Goal: Transaction & Acquisition: Purchase product/service

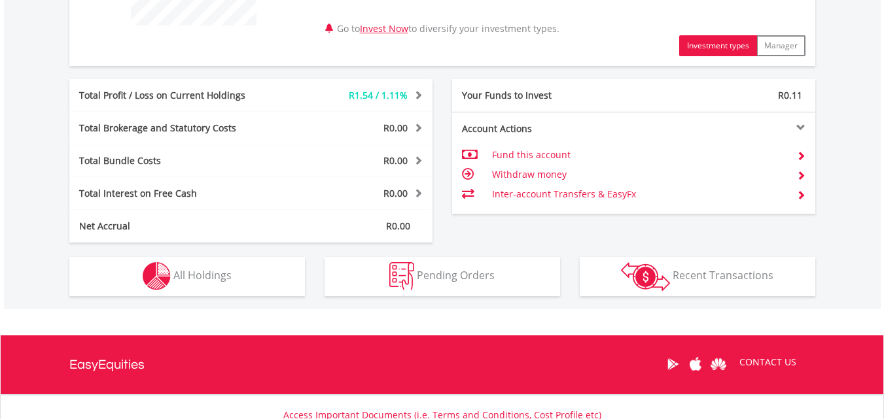
scroll to position [609, 0]
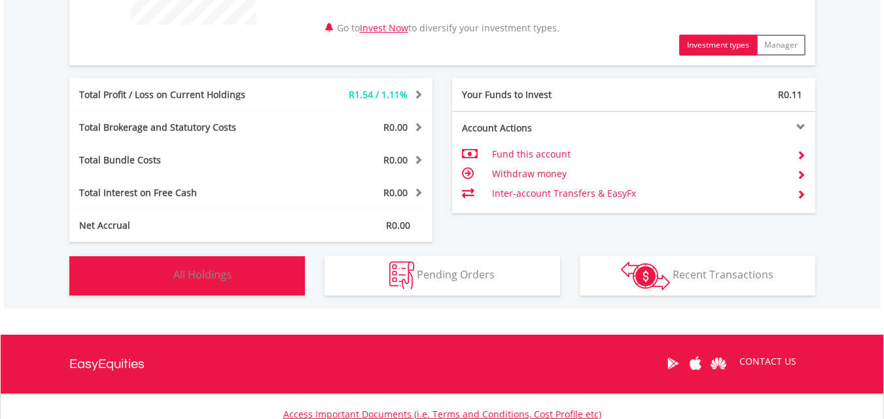
click at [260, 277] on button "Holdings All Holdings" at bounding box center [187, 276] width 236 height 39
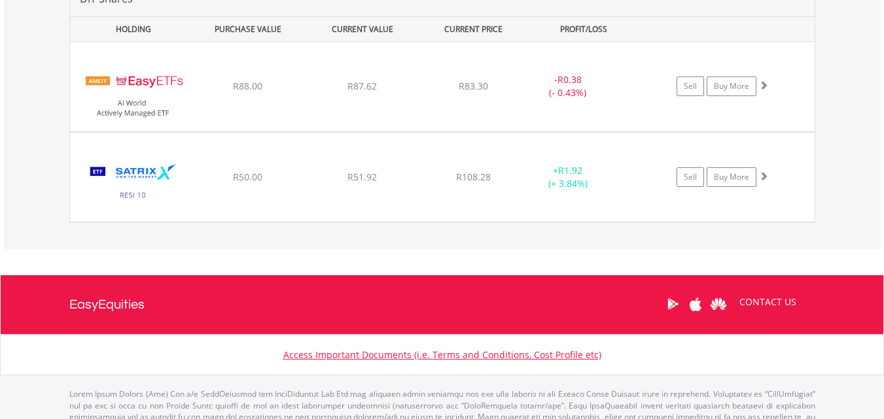
scroll to position [971, 0]
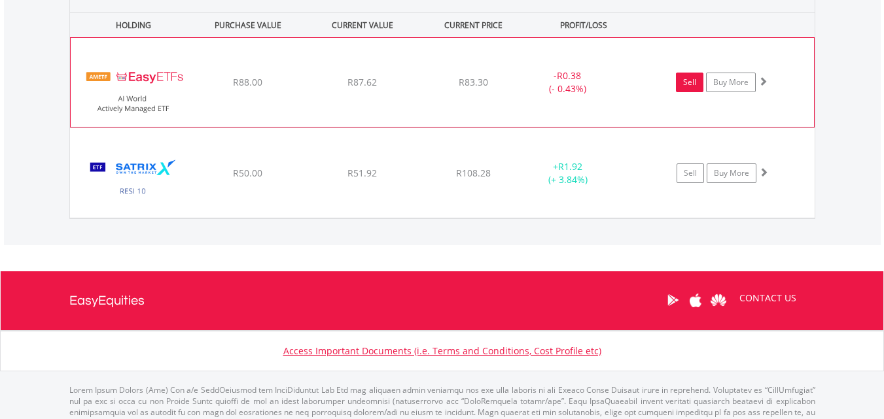
click at [700, 82] on link "Sell" at bounding box center [689, 83] width 27 height 20
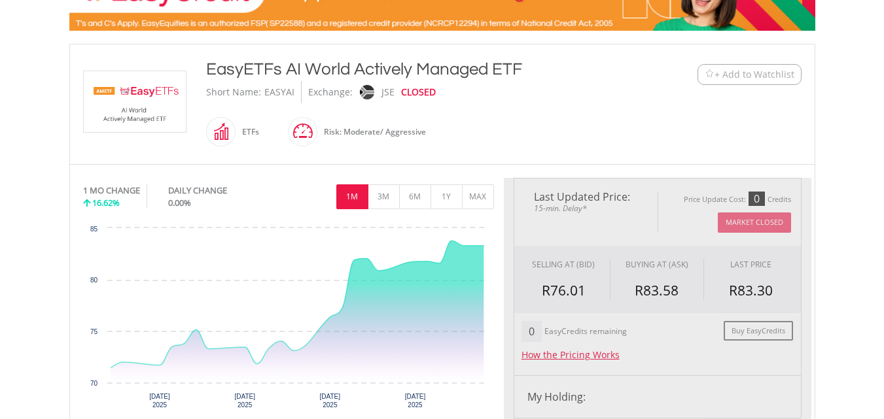
type input "*****"
type input "******"
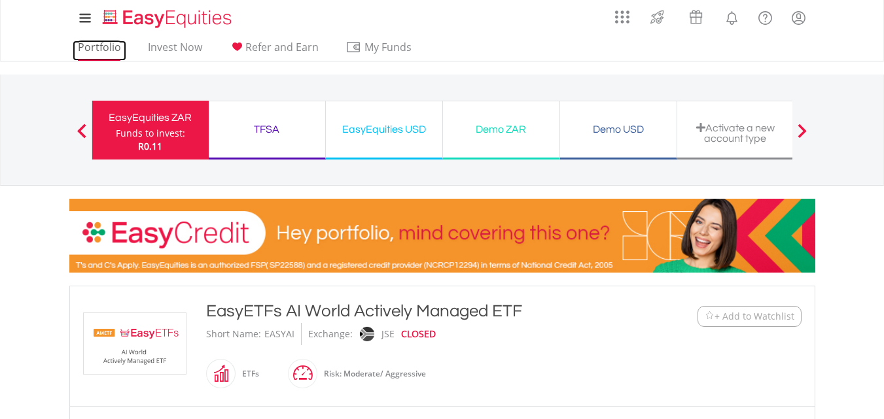
click at [119, 54] on link "Portfolio" at bounding box center [100, 51] width 54 height 20
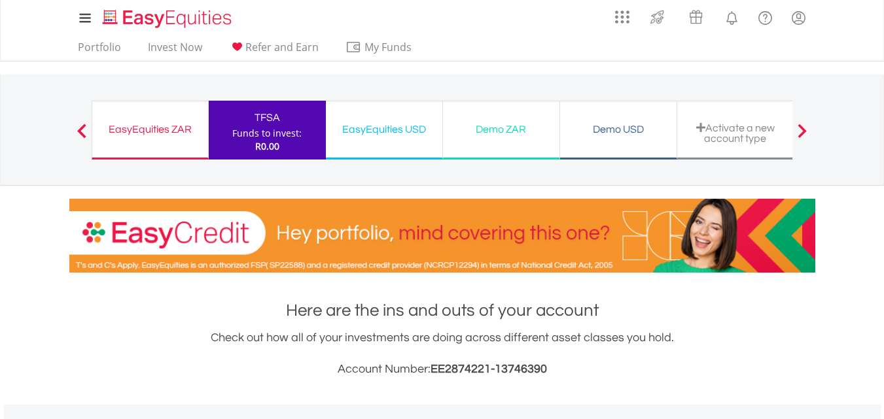
click at [175, 129] on div "EasyEquities ZAR" at bounding box center [150, 129] width 100 height 18
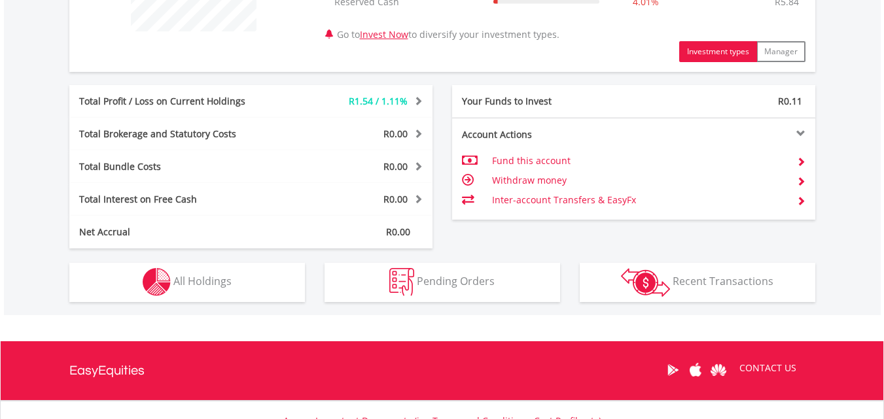
scroll to position [605, 0]
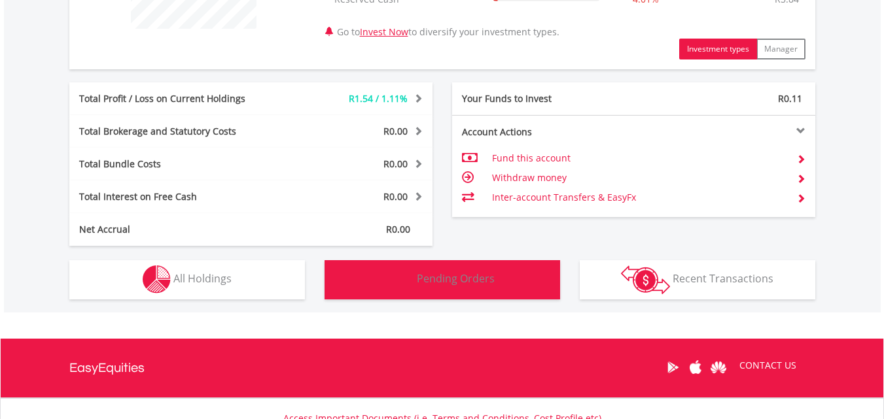
click at [408, 260] on button "Pending Orders Pending Orders" at bounding box center [443, 279] width 236 height 39
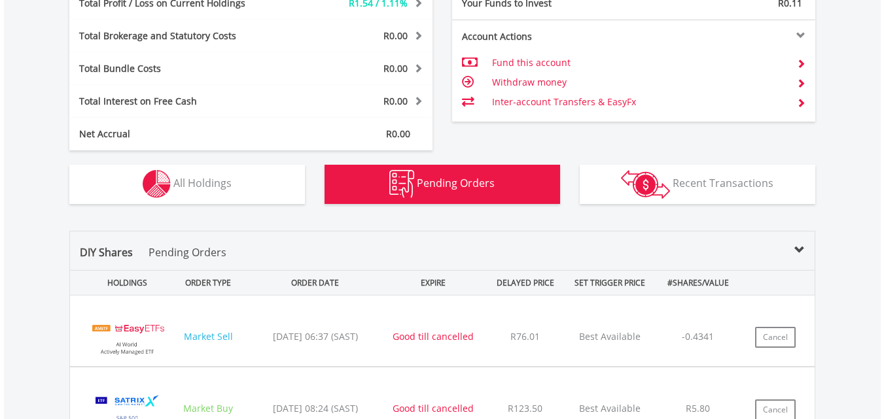
scroll to position [700, 0]
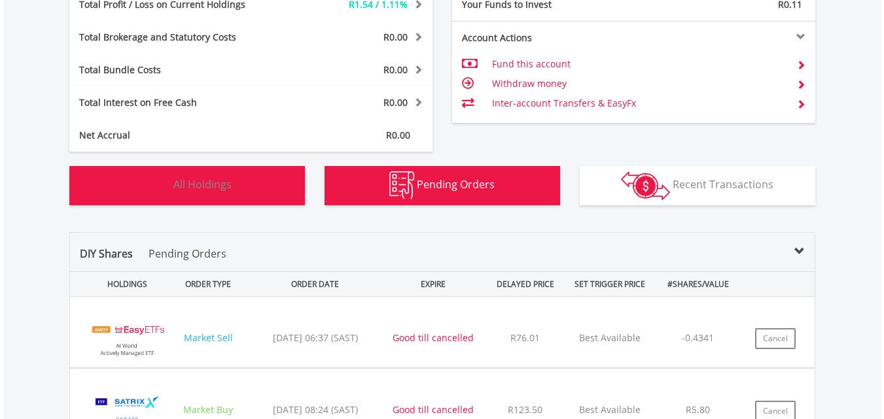
click at [239, 194] on button "Holdings All Holdings" at bounding box center [187, 185] width 236 height 39
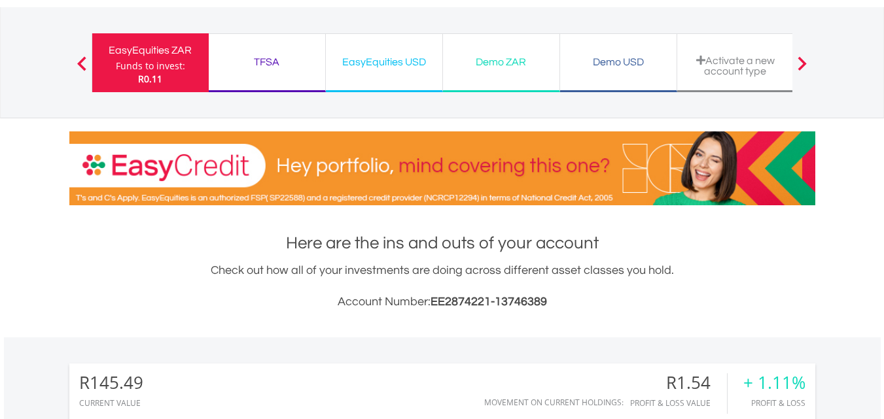
scroll to position [0, 0]
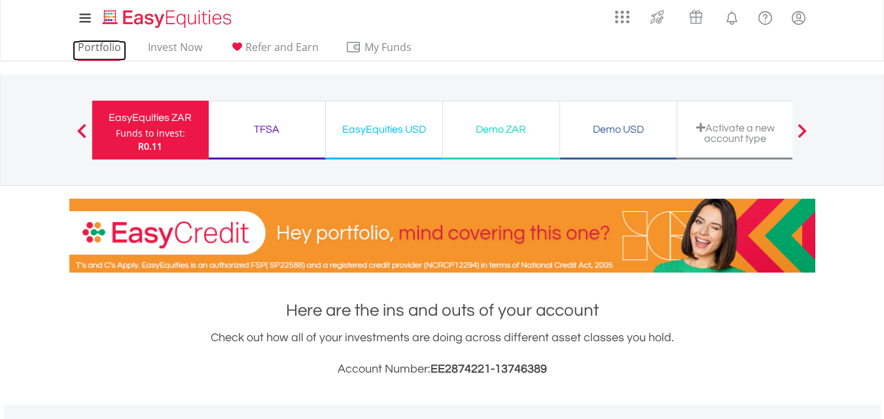
click at [115, 49] on link "Portfolio" at bounding box center [100, 51] width 54 height 20
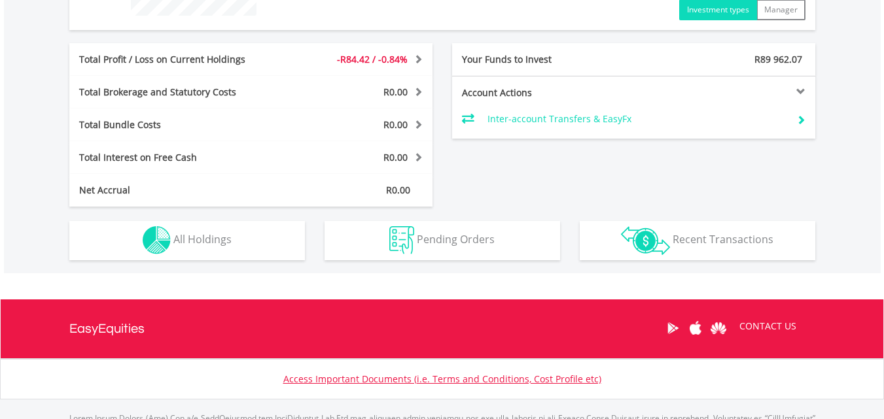
scroll to position [618, 0]
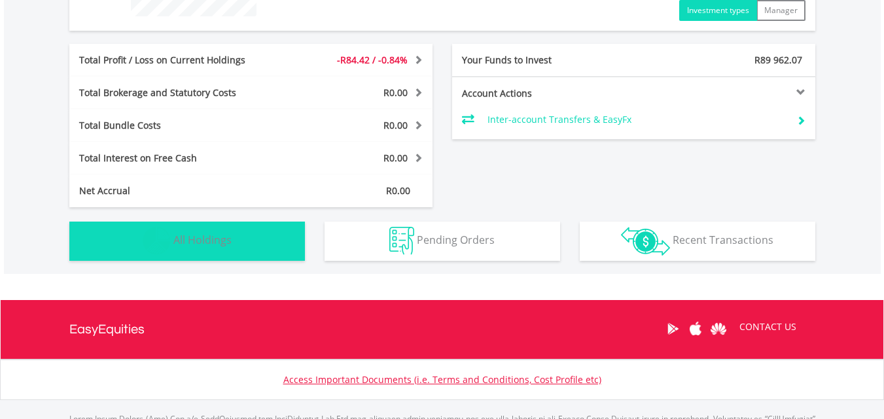
click at [239, 247] on button "Holdings All Holdings" at bounding box center [187, 241] width 236 height 39
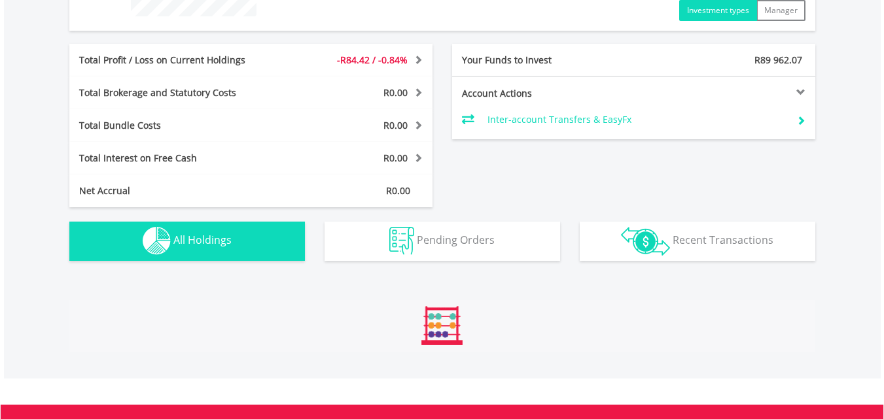
scroll to position [873, 0]
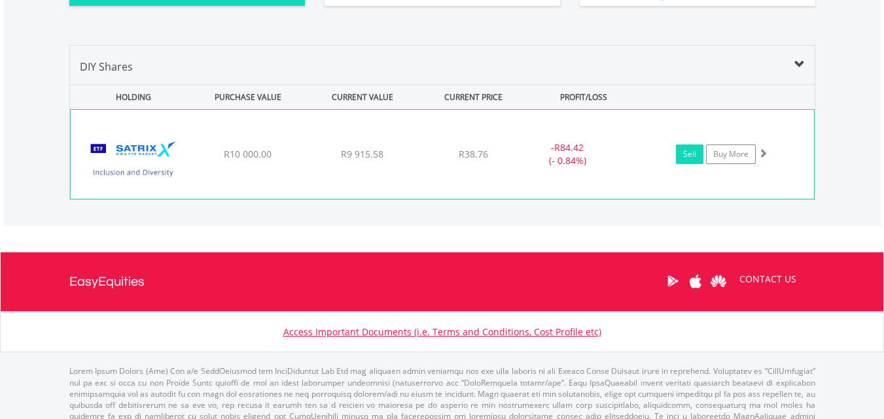
click at [696, 156] on link "Sell" at bounding box center [689, 155] width 27 height 20
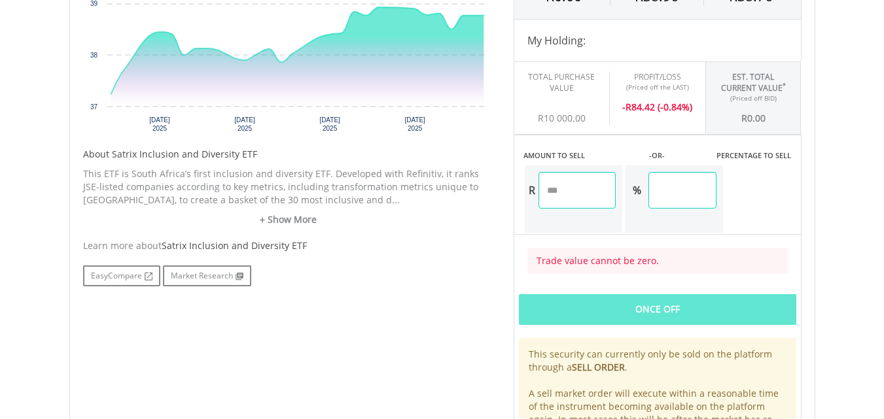
scroll to position [533, 0]
click at [568, 200] on input "number" at bounding box center [578, 189] width 78 height 37
type input "*"
click at [568, 200] on input "number" at bounding box center [578, 189] width 78 height 37
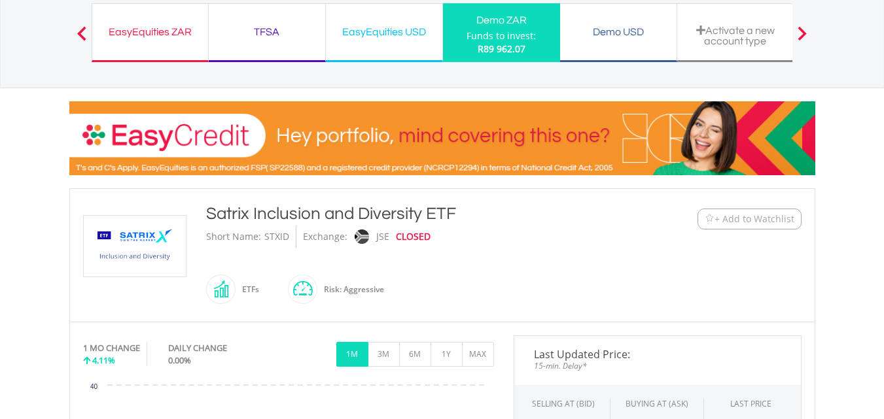
scroll to position [50, 0]
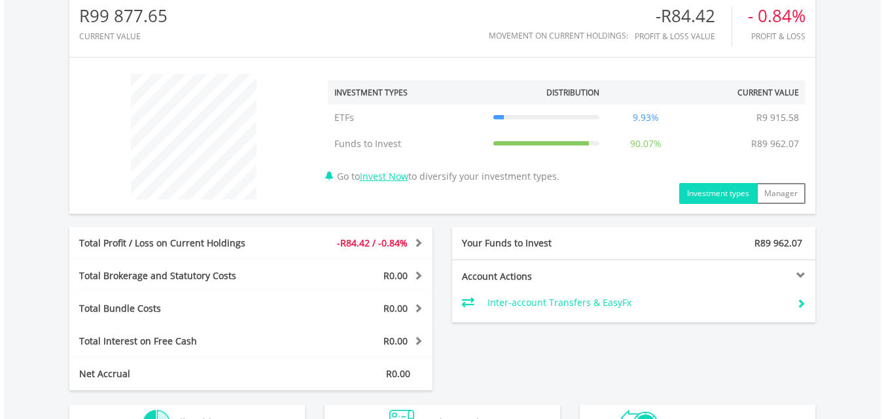
scroll to position [421, 0]
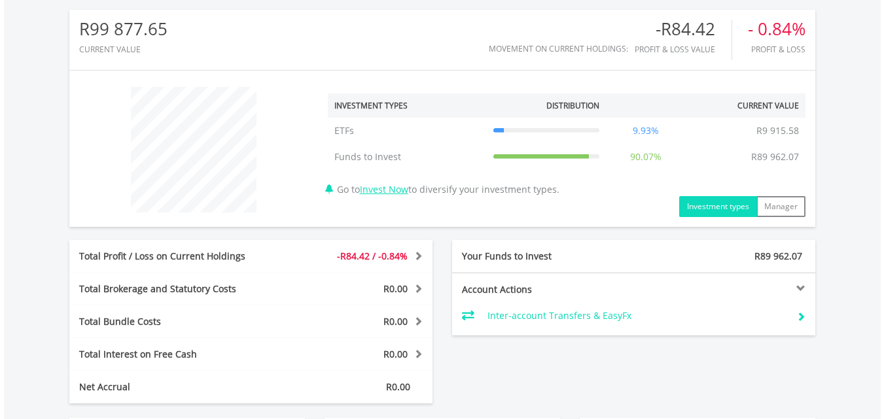
click at [388, 258] on span "-R84.42 / -0.84%" at bounding box center [372, 256] width 71 height 12
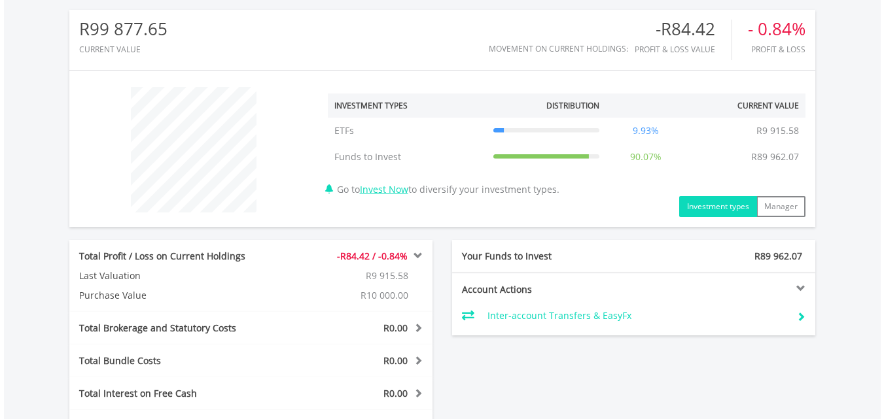
click at [418, 258] on span at bounding box center [416, 255] width 12 height 9
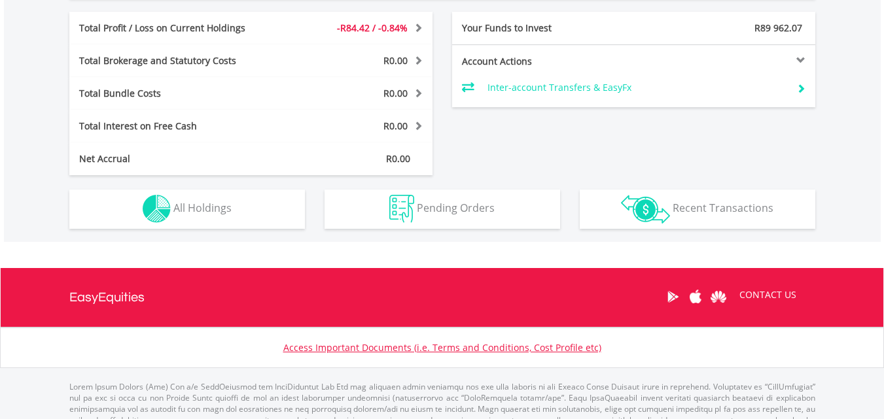
scroll to position [652, 0]
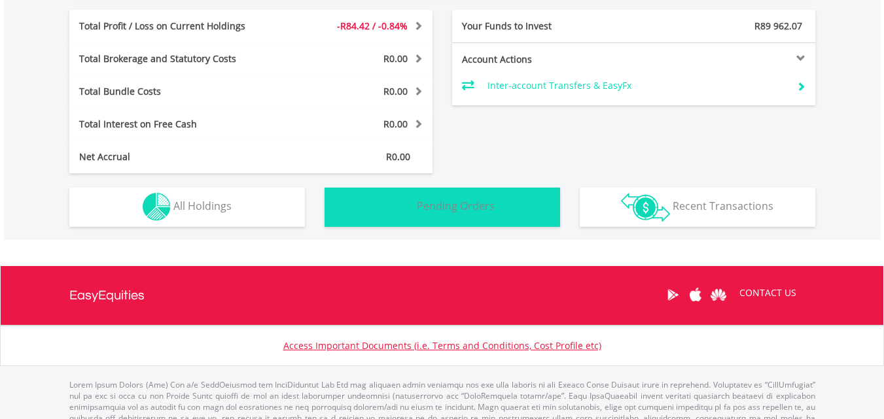
click at [416, 202] on button "Pending Orders Pending Orders" at bounding box center [443, 207] width 236 height 39
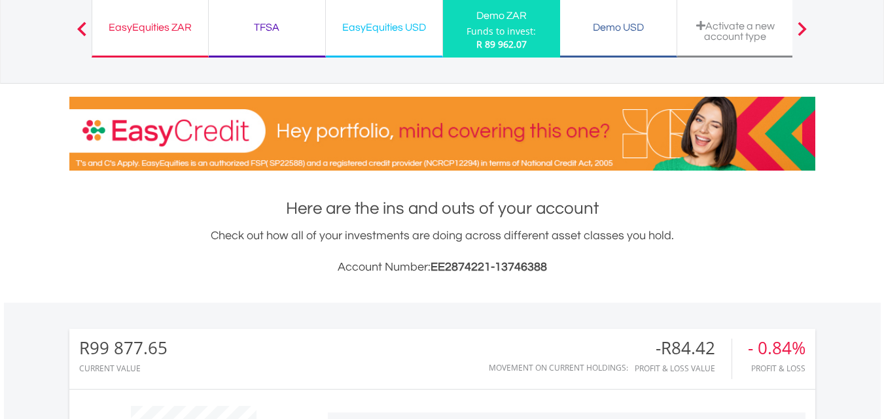
scroll to position [90, 0]
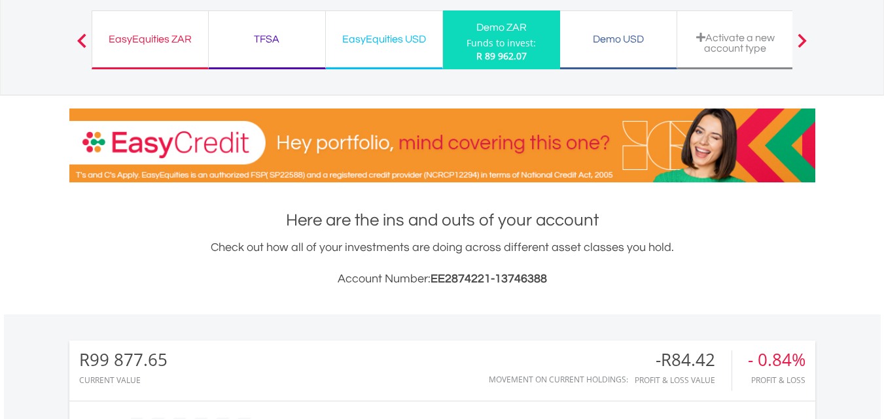
click at [162, 36] on div "EasyEquities ZAR" at bounding box center [150, 39] width 100 height 18
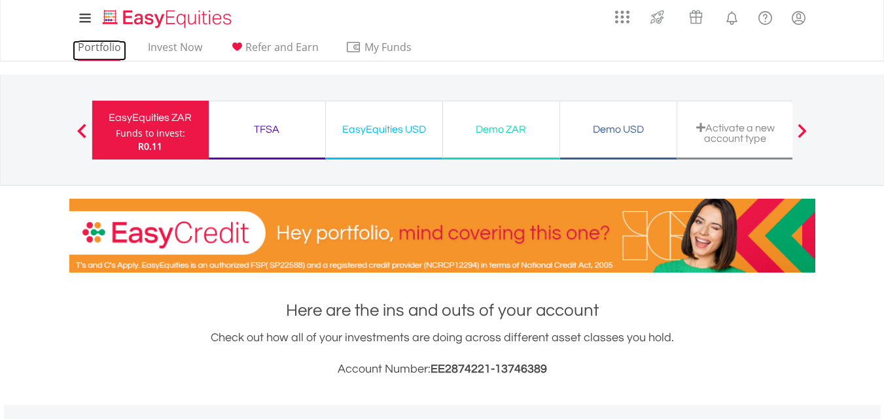
click at [102, 43] on link "Portfolio" at bounding box center [100, 51] width 54 height 20
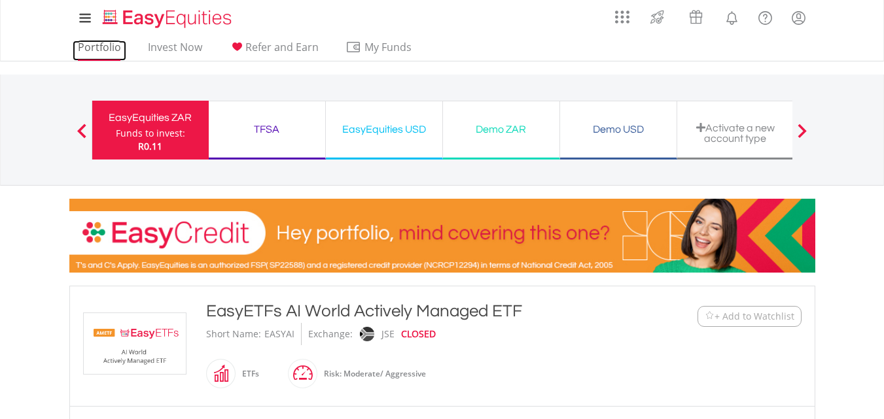
click at [115, 59] on link "Portfolio" at bounding box center [100, 51] width 54 height 20
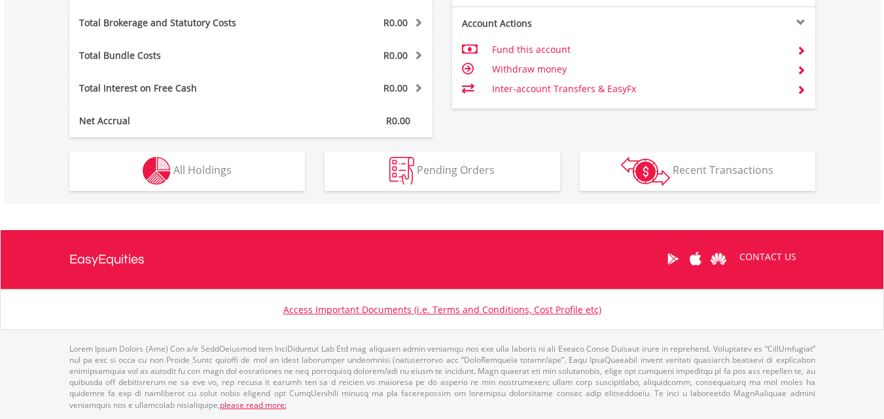
scroll to position [126, 249]
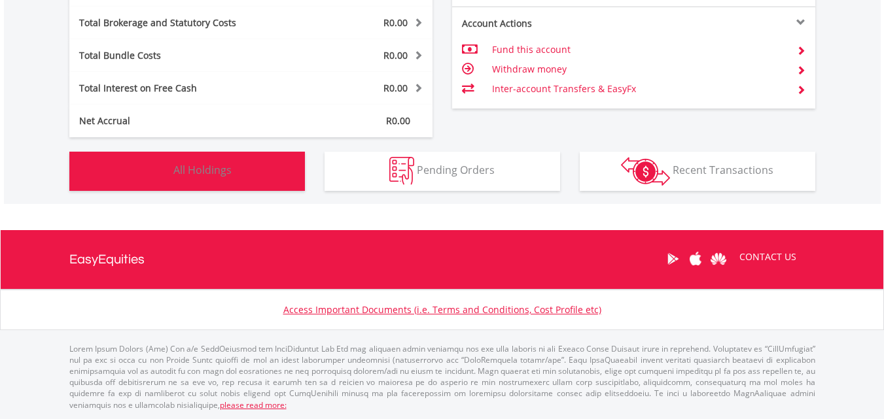
click at [275, 178] on button "Holdings All Holdings" at bounding box center [187, 171] width 236 height 39
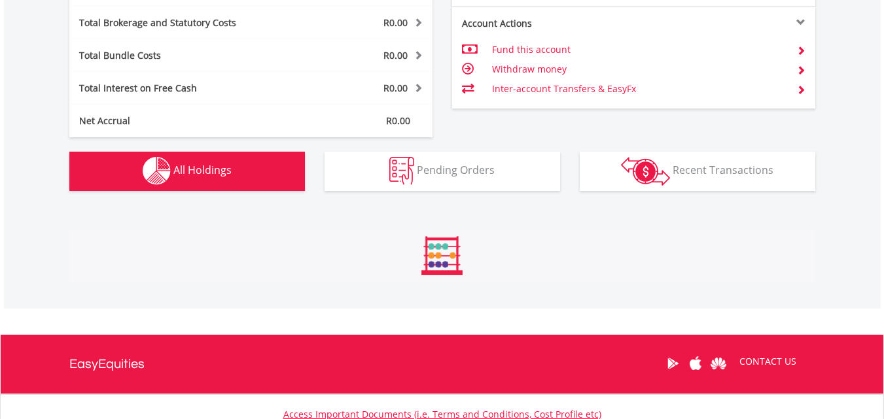
scroll to position [944, 0]
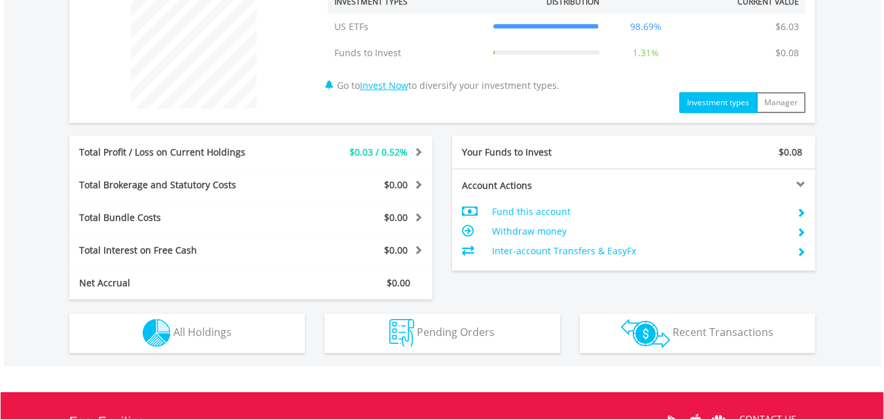
scroll to position [529, 0]
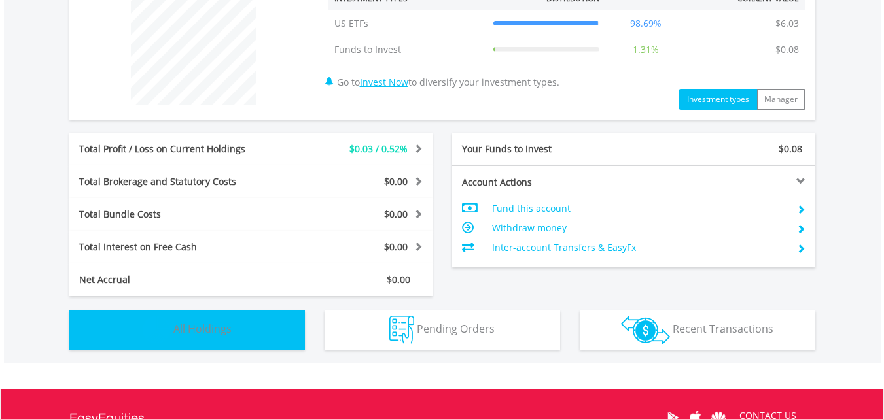
click at [240, 338] on button "Holdings All Holdings" at bounding box center [187, 330] width 236 height 39
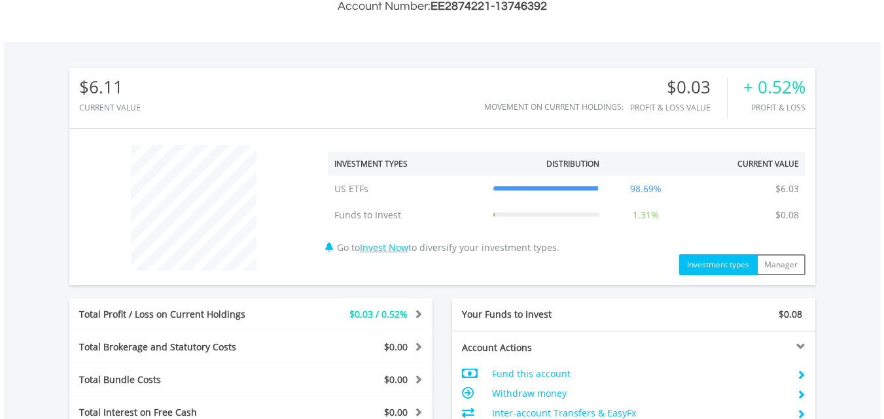
scroll to position [357, 0]
